Goal: Information Seeking & Learning: Learn about a topic

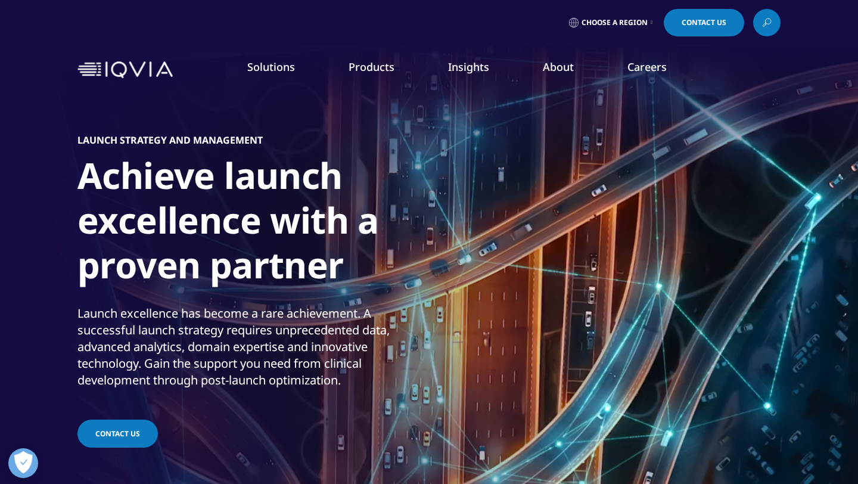
click at [257, 163] on link "Our Story" at bounding box center [333, 160] width 210 height 13
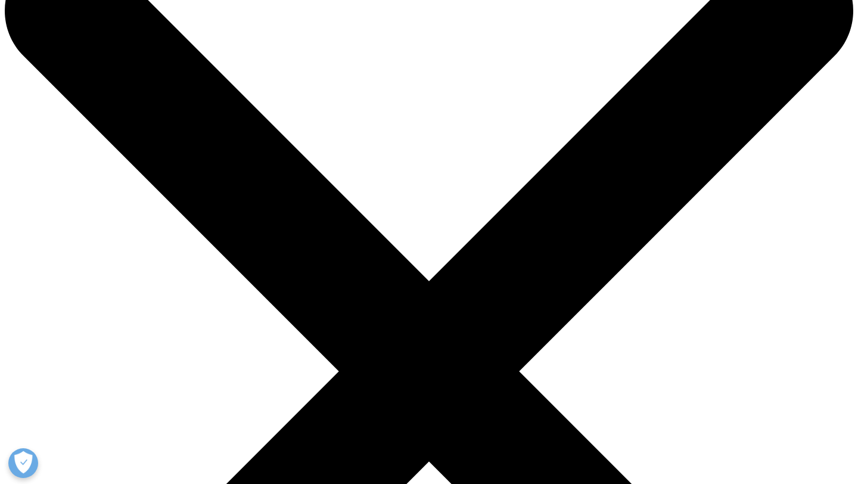
scroll to position [77, 0]
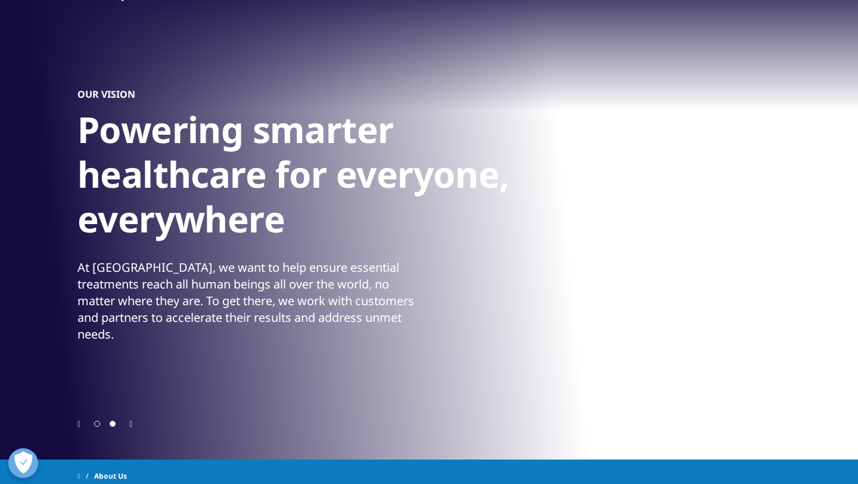
click at [81, 429] on div "OUR MISSION Accelerating innovation for a healthier world Creating a healthier …" at bounding box center [428, 236] width 703 height 447
click at [80, 425] on icon "Previous slide" at bounding box center [78, 424] width 3 height 8
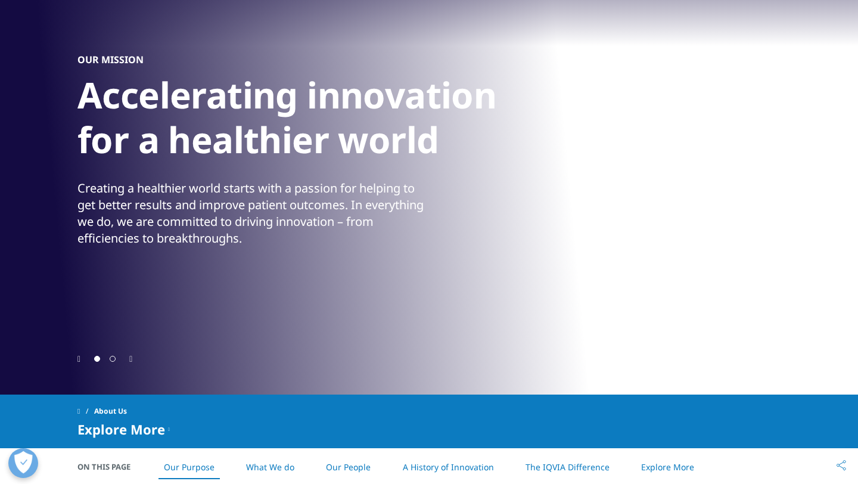
scroll to position [141, 0]
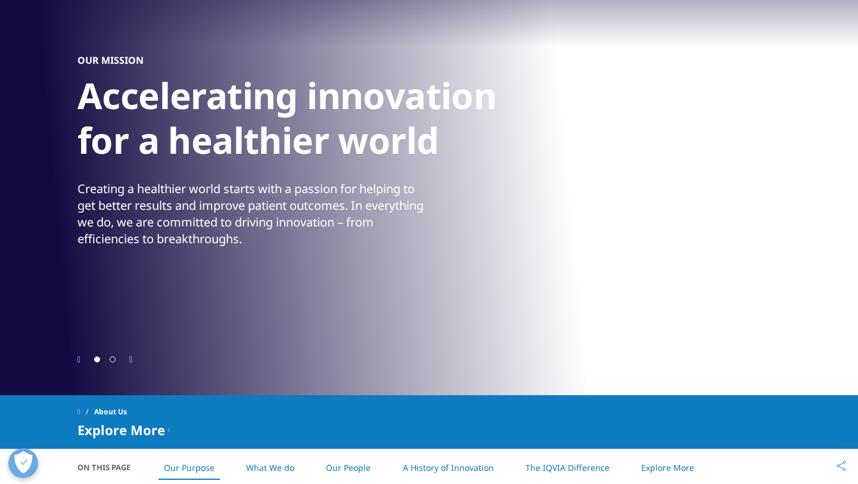
click at [132, 360] on icon "Next slide" at bounding box center [130, 360] width 3 height 8
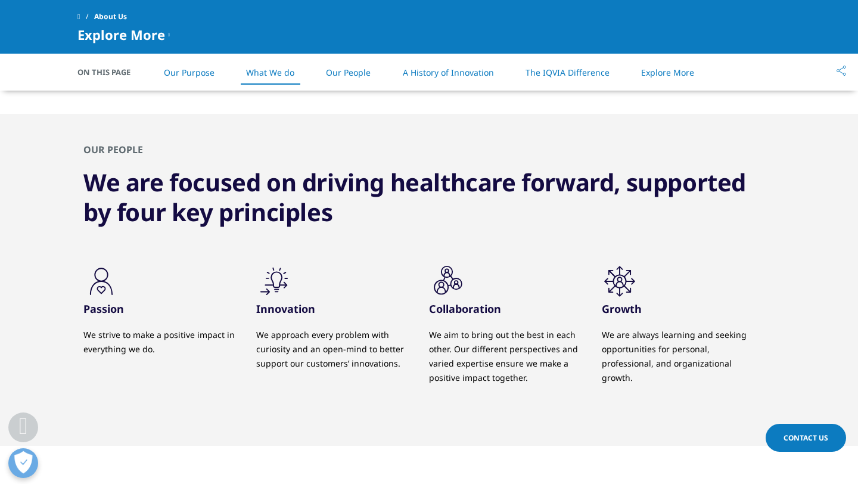
scroll to position [1102, 0]
